Goal: Task Accomplishment & Management: Manage account settings

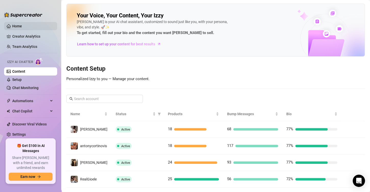
click at [21, 27] on link "Home" at bounding box center [17, 26] width 10 height 4
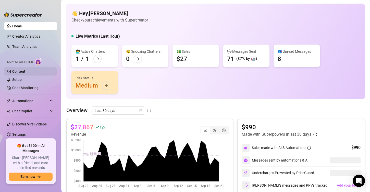
click at [20, 73] on link "Content" at bounding box center [18, 71] width 13 height 4
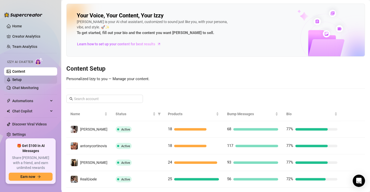
click at [20, 77] on link "Setup" at bounding box center [16, 79] width 9 height 4
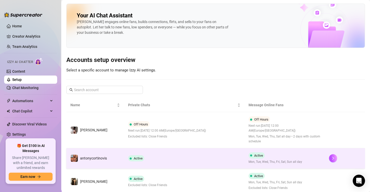
scroll to position [38, 0]
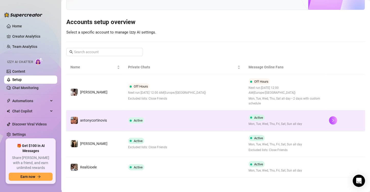
click at [186, 118] on td "Active" at bounding box center [184, 120] width 121 height 20
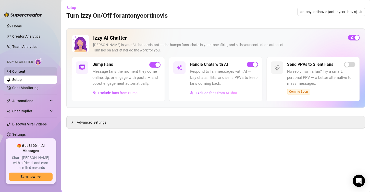
click at [15, 70] on link "Content" at bounding box center [18, 71] width 13 height 4
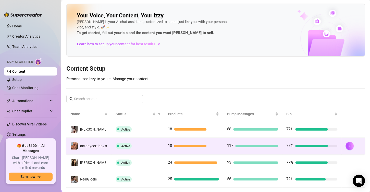
click at [147, 148] on div "Active" at bounding box center [138, 146] width 44 height 6
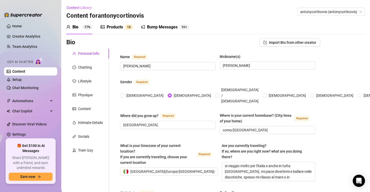
scroll to position [7, 0]
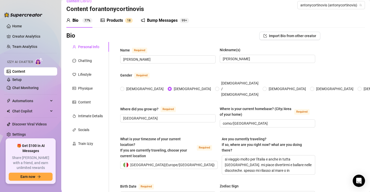
click at [22, 70] on link "Content" at bounding box center [18, 71] width 13 height 4
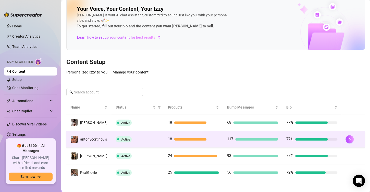
click at [119, 143] on td "Active" at bounding box center [138, 139] width 52 height 17
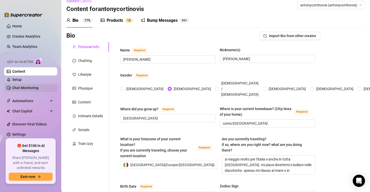
click at [39, 86] on link "Chat Monitoring" at bounding box center [25, 88] width 26 height 4
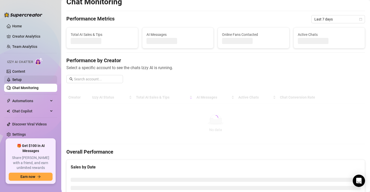
click at [22, 77] on link "Setup" at bounding box center [16, 79] width 9 height 4
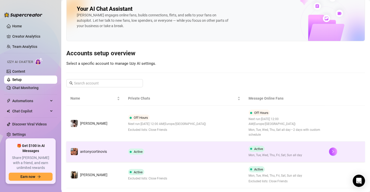
click at [153, 144] on td "Active" at bounding box center [184, 151] width 121 height 20
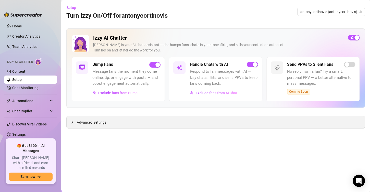
click at [88, 121] on span "Advanced Settings" at bounding box center [92, 122] width 30 height 6
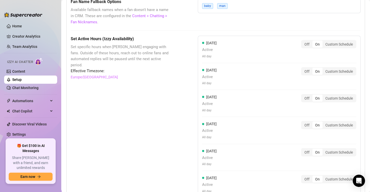
scroll to position [430, 0]
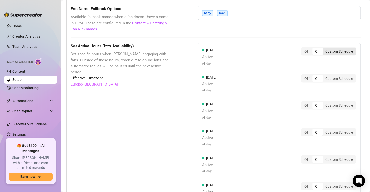
click at [336, 49] on div "Custom Schedule" at bounding box center [339, 51] width 33 height 7
click at [324, 48] on input "Custom Schedule" at bounding box center [324, 48] width 0 height 0
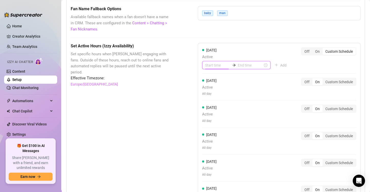
click at [214, 62] on input at bounding box center [217, 65] width 25 height 6
click at [207, 126] on div "08" at bounding box center [208, 128] width 12 height 7
click at [221, 120] on div "30" at bounding box center [222, 119] width 12 height 7
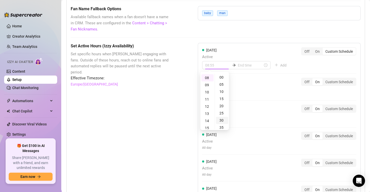
scroll to position [42, 0]
type input "08:30"
click at [238, 63] on input at bounding box center [250, 65] width 25 height 6
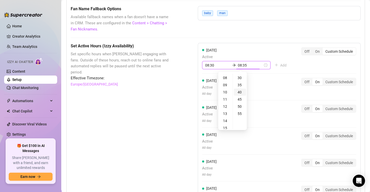
type input "08:40"
type input "10:30"
click at [225, 93] on div "18" at bounding box center [225, 93] width 12 height 7
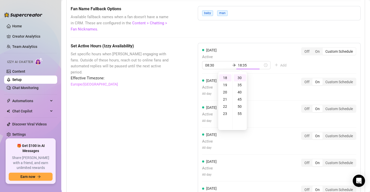
type input "18:30"
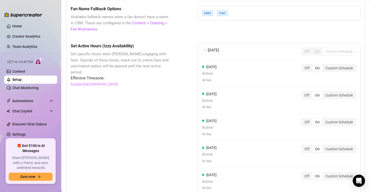
click at [167, 98] on div "Set Active Hours (Izzy Availability) Set specific hours when Izzy engaging with…" at bounding box center [122, 152] width 102 height 219
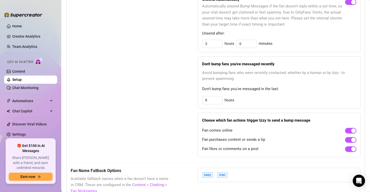
scroll to position [252, 0]
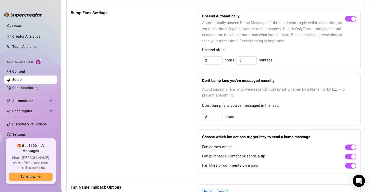
click at [22, 77] on link "Setup" at bounding box center [16, 79] width 9 height 4
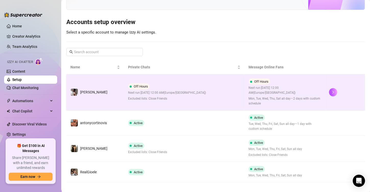
scroll to position [43, 0]
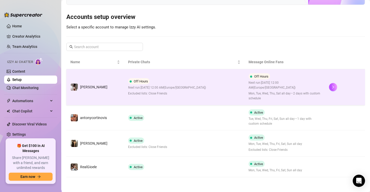
click at [177, 89] on span "Next run: [DATE] 12:00 AM ( [GEOGRAPHIC_DATA]/[GEOGRAPHIC_DATA] )" at bounding box center [167, 87] width 78 height 5
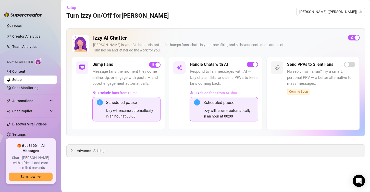
click at [91, 148] on span "Advanced Settings" at bounding box center [92, 151] width 30 height 6
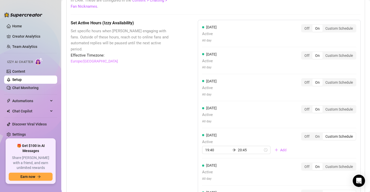
scroll to position [481, 0]
click at [333, 26] on div "Custom Schedule" at bounding box center [339, 28] width 33 height 7
click at [324, 26] on input "Custom Schedule" at bounding box center [324, 26] width 0 height 0
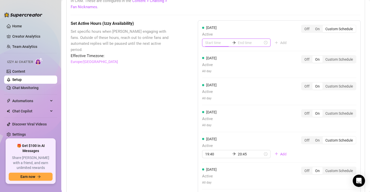
click at [216, 40] on input at bounding box center [217, 43] width 25 height 6
type input "08:00"
click at [207, 94] on div "09" at bounding box center [208, 93] width 12 height 7
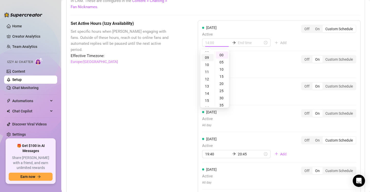
scroll to position [64, 0]
type input "09:00"
click at [269, 60] on div "[DATE] Active All day Off On Custom Schedule" at bounding box center [279, 64] width 154 height 18
type input "09:15"
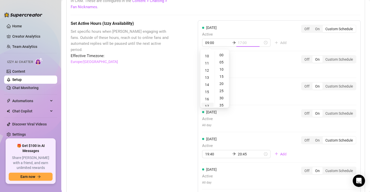
click at [205, 105] on div "17" at bounding box center [208, 105] width 12 height 7
type input "17:00"
click at [176, 100] on div "Set Active Hours (Izzy Availability) Set specific hours when Izzy engaging with…" at bounding box center [216, 139] width 290 height 239
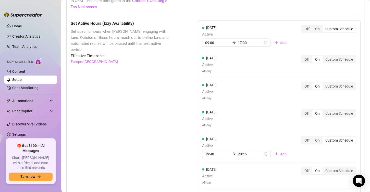
click at [176, 100] on div "Set Active Hours (Izzy Availability) Set specific hours when Izzy engaging with…" at bounding box center [216, 139] width 290 height 239
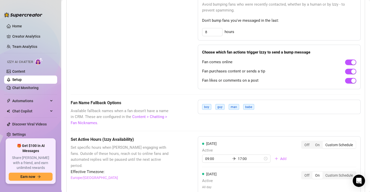
scroll to position [359, 0]
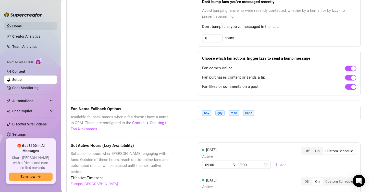
click at [21, 24] on link "Home" at bounding box center [17, 26] width 10 height 4
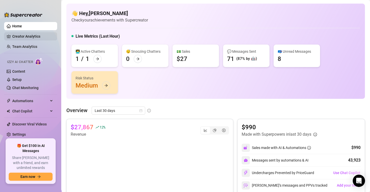
click at [23, 38] on link "Creator Analytics" at bounding box center [32, 36] width 41 height 8
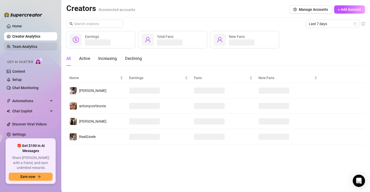
click at [28, 45] on link "Team Analytics" at bounding box center [24, 46] width 25 height 4
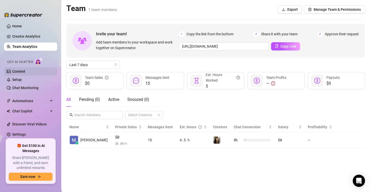
click at [25, 73] on link "Content" at bounding box center [18, 71] width 13 height 4
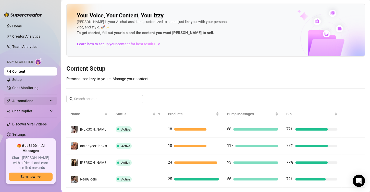
click at [37, 101] on span "Automations" at bounding box center [30, 101] width 36 height 8
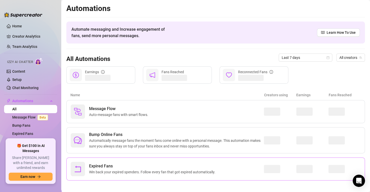
click at [125, 169] on span "Win back your expired spenders. Follow every fan that got expired automatically." at bounding box center [153, 172] width 128 height 6
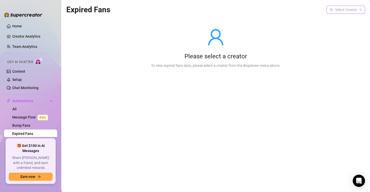
click at [360, 11] on icon "team" at bounding box center [360, 9] width 3 height 3
click at [347, 8] on input "search" at bounding box center [344, 10] width 28 height 8
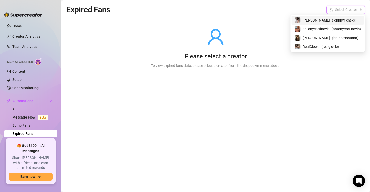
click at [342, 21] on span "( johnnyrichsxx )" at bounding box center [344, 20] width 25 height 6
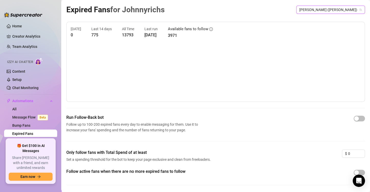
click at [346, 10] on span "[PERSON_NAME] ([PERSON_NAME])" at bounding box center [331, 10] width 63 height 8
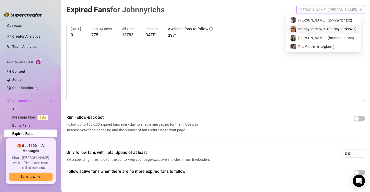
click at [334, 28] on span "( antonycortinovis )" at bounding box center [341, 29] width 29 height 6
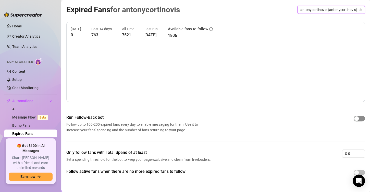
click at [356, 119] on button "button" at bounding box center [359, 118] width 11 height 6
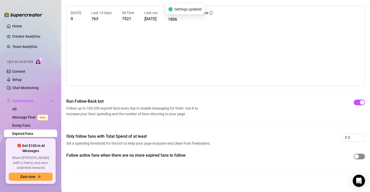
click at [355, 156] on div "button" at bounding box center [357, 156] width 5 height 5
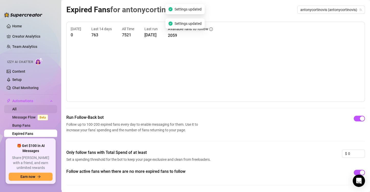
click at [17, 108] on link "All" at bounding box center [14, 109] width 4 height 4
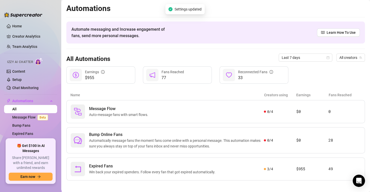
scroll to position [3, 0]
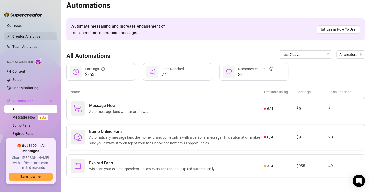
click at [32, 37] on link "Creator Analytics" at bounding box center [32, 36] width 41 height 8
